Goal: Transaction & Acquisition: Obtain resource

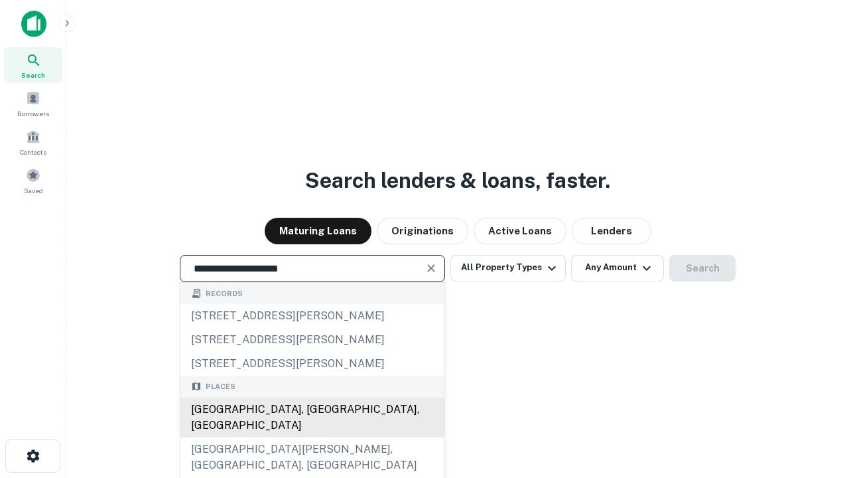
click at [312, 437] on div "[GEOGRAPHIC_DATA], [GEOGRAPHIC_DATA], [GEOGRAPHIC_DATA]" at bounding box center [312, 417] width 264 height 40
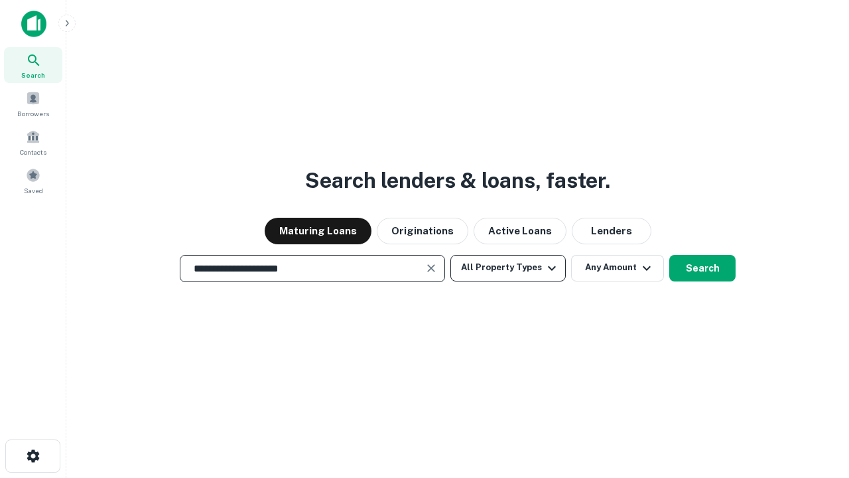
type input "**********"
click at [508, 267] on button "All Property Types" at bounding box center [507, 268] width 115 height 27
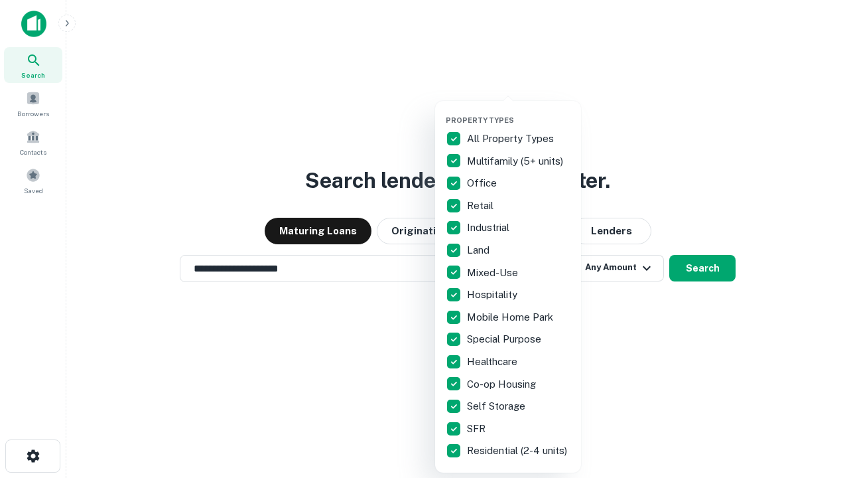
click at [519, 111] on button "button" at bounding box center [519, 111] width 146 height 1
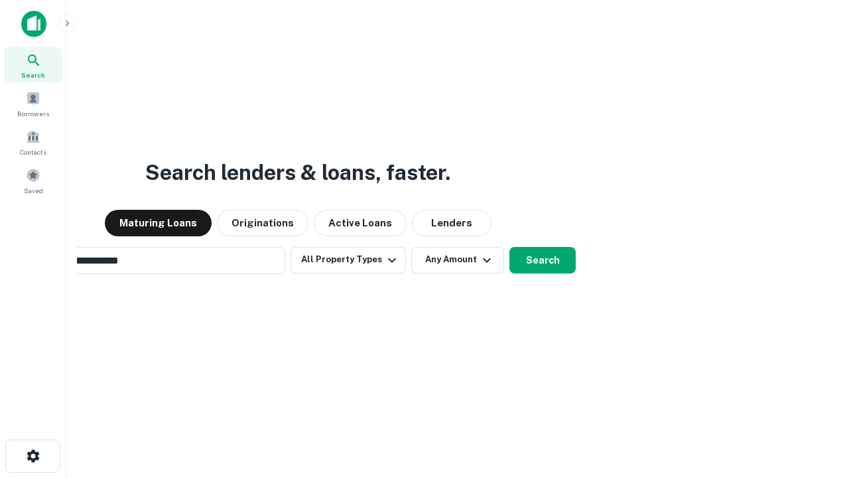
scroll to position [21, 0]
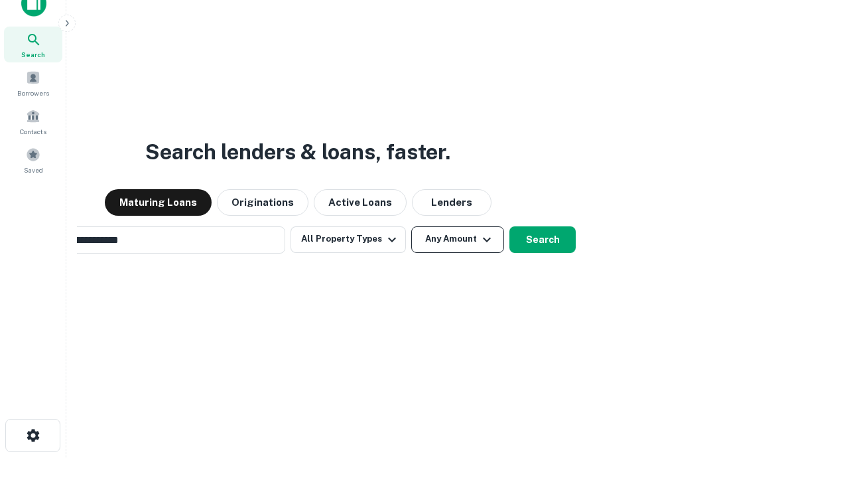
click at [411, 226] on button "Any Amount" at bounding box center [457, 239] width 93 height 27
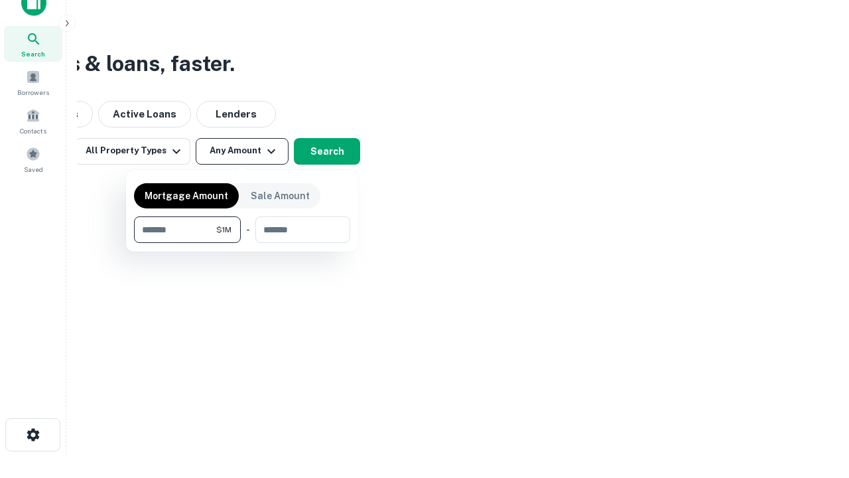
type input "*******"
click at [242, 243] on button "button" at bounding box center [242, 243] width 216 height 1
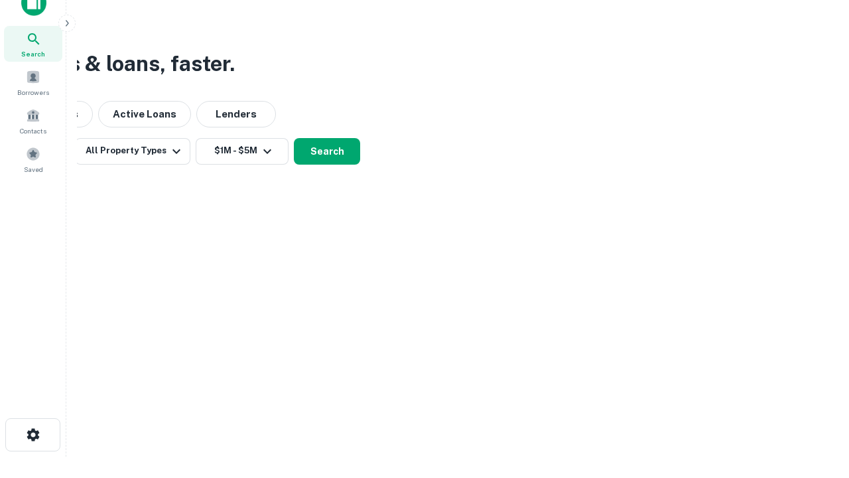
scroll to position [8, 245]
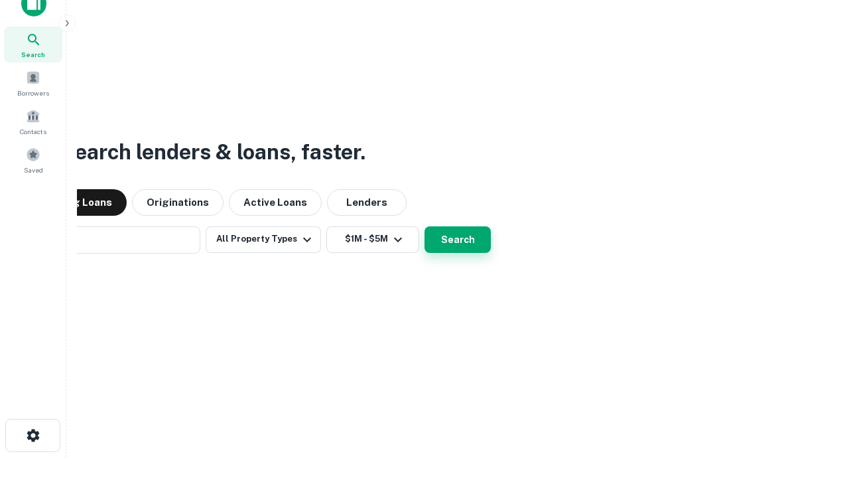
click at [425, 226] on button "Search" at bounding box center [458, 239] width 66 height 27
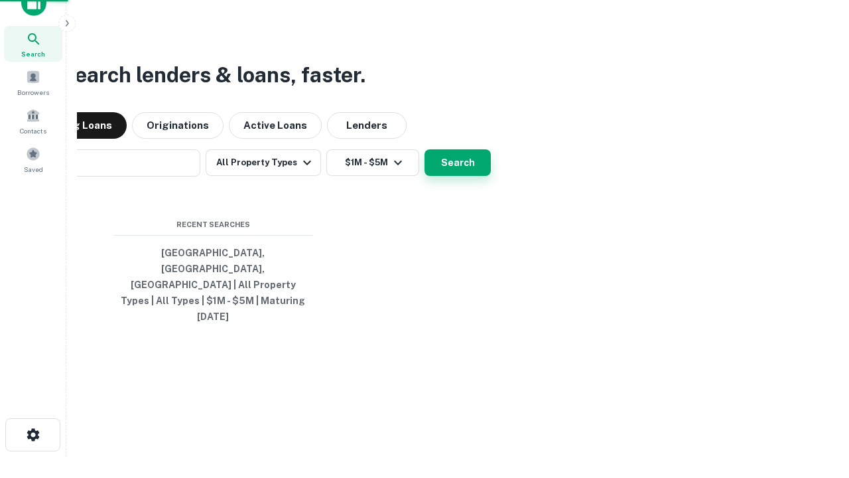
scroll to position [35, 375]
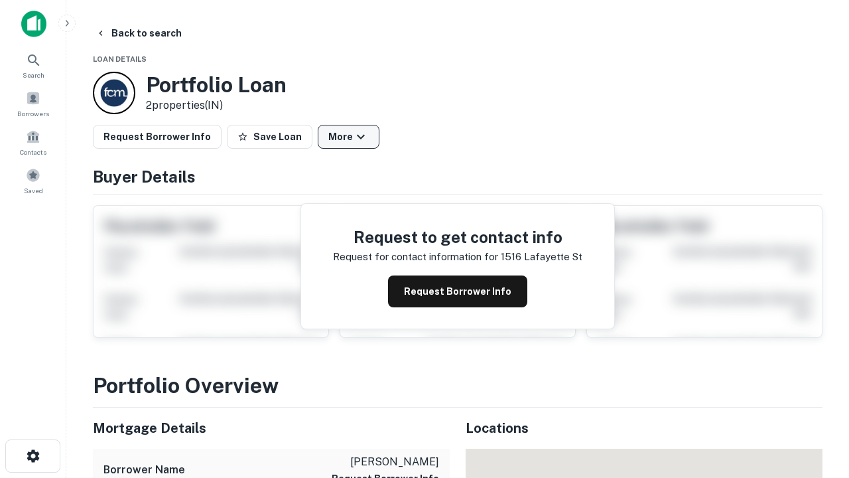
click at [348, 137] on button "More" at bounding box center [349, 137] width 62 height 24
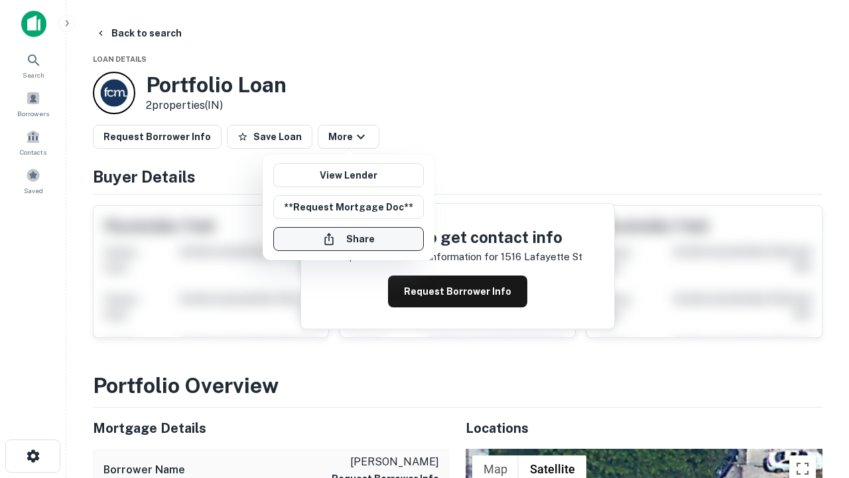
click at [348, 239] on button "Share" at bounding box center [348, 239] width 151 height 24
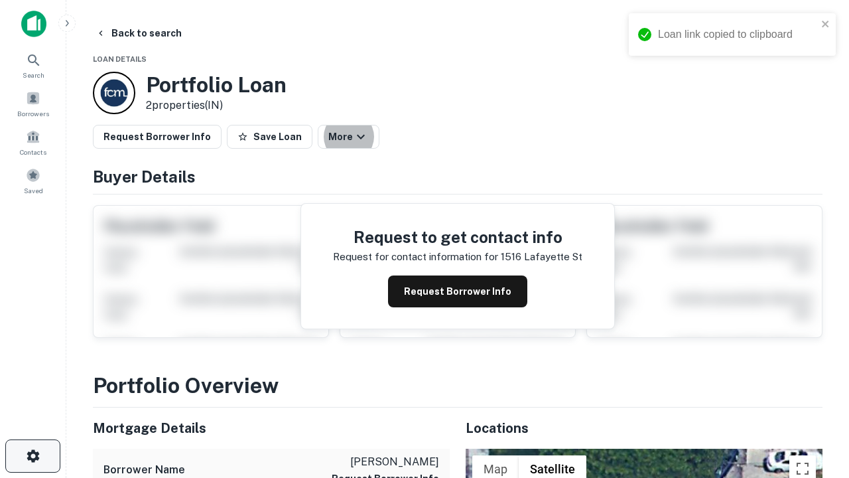
click at [33, 456] on icon "button" at bounding box center [33, 456] width 16 height 16
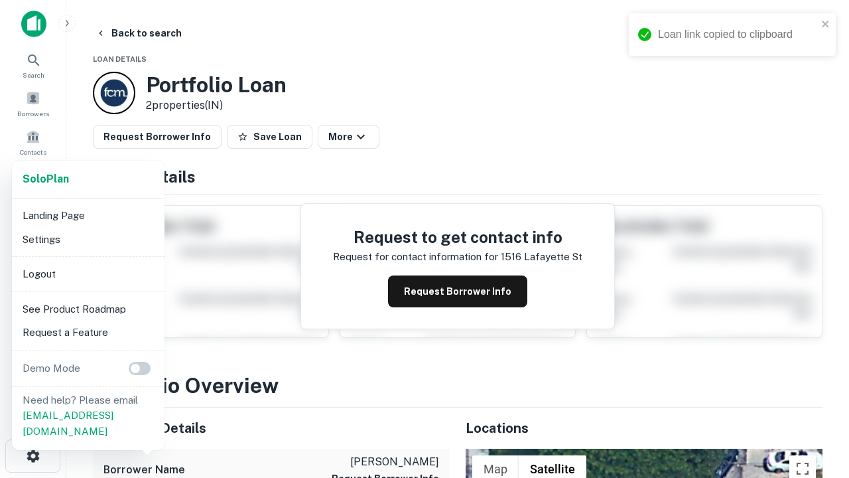
click at [88, 273] on li "Logout" at bounding box center [88, 274] width 142 height 24
